Goal: Navigation & Orientation: Find specific page/section

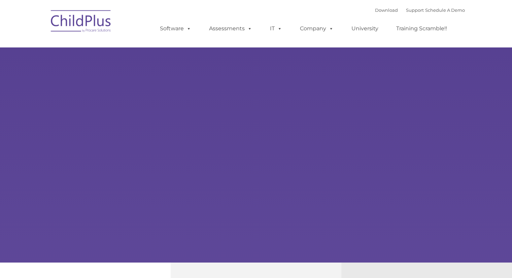
type input ""
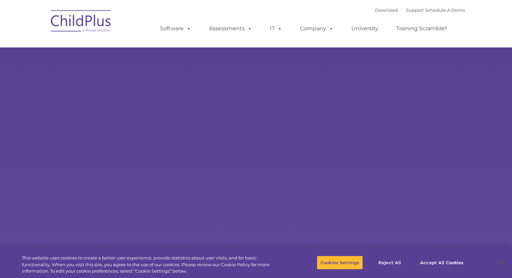
select select "MEDIUM"
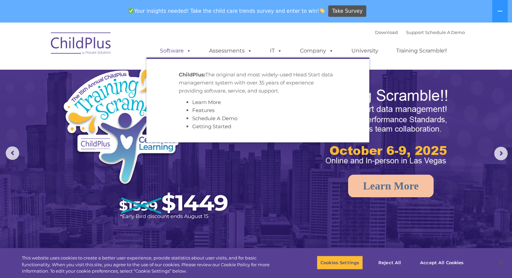
click at [182, 49] on link "Software" at bounding box center [175, 50] width 45 height 13
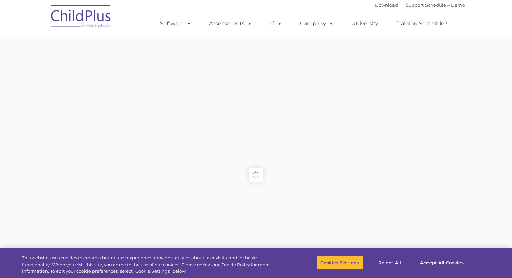
type input ""
